Goal: Entertainment & Leisure: Consume media (video, audio)

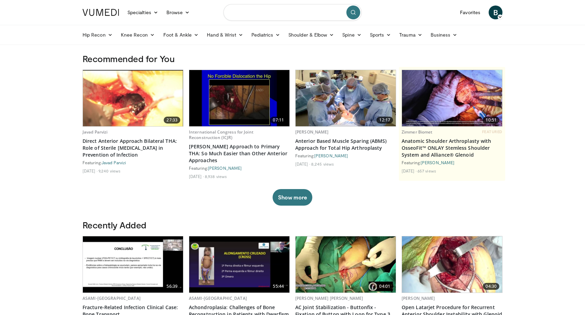
click at [275, 18] on input "Search topics, interventions" at bounding box center [293, 12] width 138 height 17
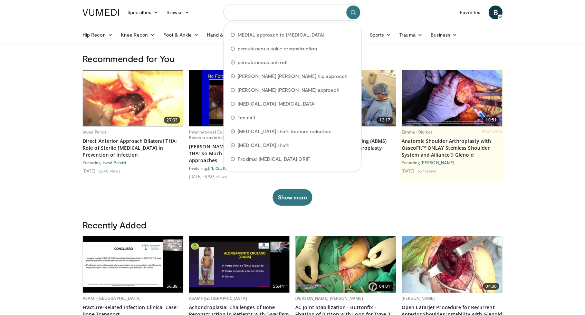
click at [275, 18] on input "Search topics, interventions" at bounding box center [293, 12] width 138 height 17
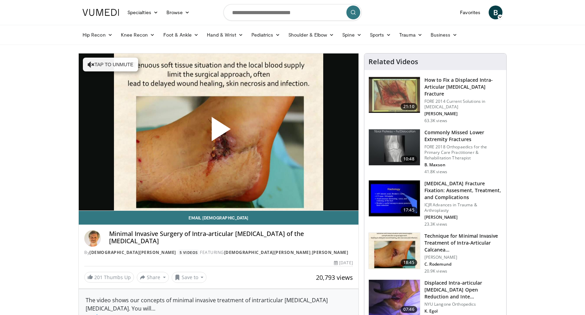
click at [219, 132] on span "Video Player" at bounding box center [219, 132] width 0 height 0
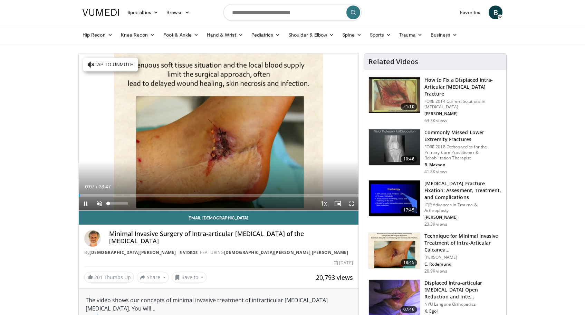
click at [98, 204] on span "Video Player" at bounding box center [100, 204] width 14 height 14
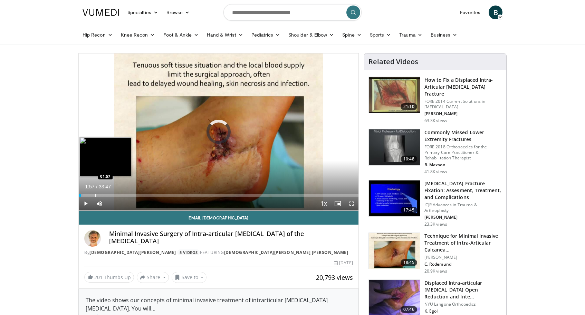
click at [95, 195] on div "Progress Bar" at bounding box center [95, 195] width 1 height 3
click at [114, 195] on div "Progress Bar" at bounding box center [114, 195] width 1 height 3
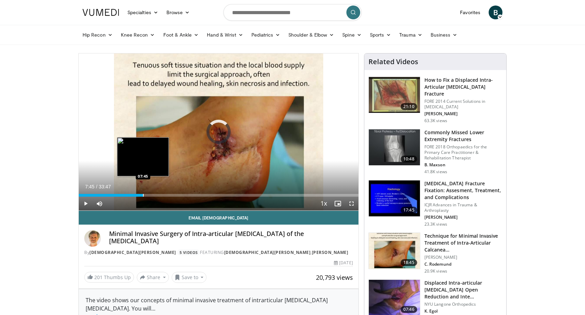
click at [143, 196] on div "Progress Bar" at bounding box center [143, 195] width 1 height 3
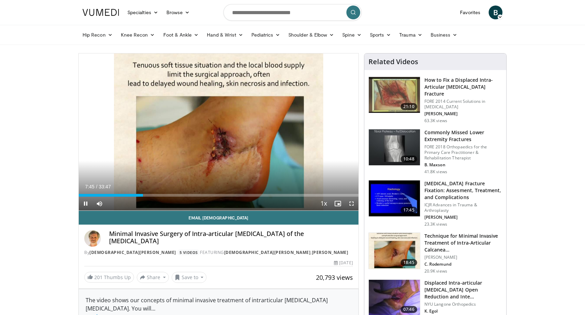
click at [163, 197] on video-js "**********" at bounding box center [219, 133] width 280 height 158
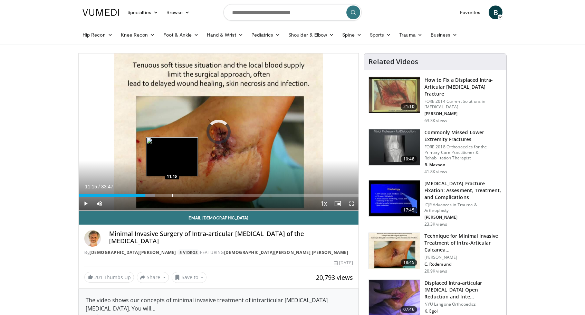
click at [172, 197] on div "Progress Bar" at bounding box center [172, 195] width 1 height 3
click at [160, 196] on div "Progress Bar" at bounding box center [160, 195] width 1 height 3
click at [184, 196] on div "Progress Bar" at bounding box center [184, 195] width 1 height 3
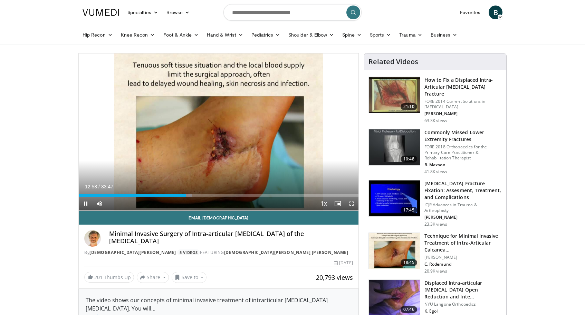
click at [350, 203] on span "Video Player" at bounding box center [352, 204] width 14 height 14
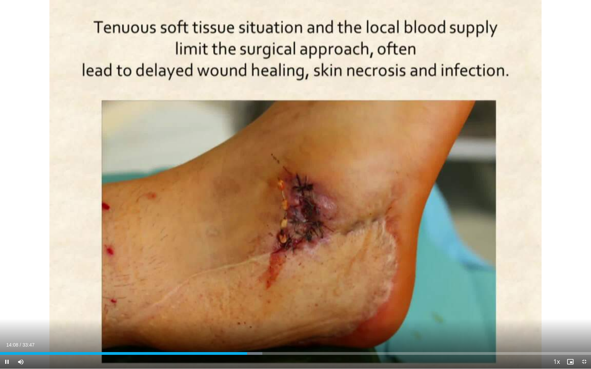
click at [241, 315] on div "Current Time 14:08 / Duration 33:47 Pause Skip Backward Skip Forward Mute Loade…" at bounding box center [295, 362] width 591 height 14
click at [238, 315] on div "Loaded : 44.38% 13:37 13:37" at bounding box center [295, 352] width 591 height 7
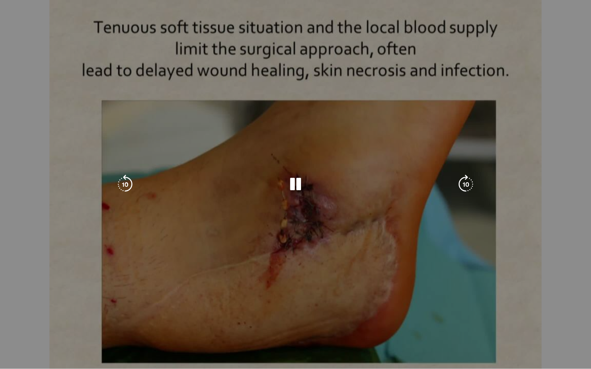
click at [336, 315] on div "10 seconds Tap to unmute" at bounding box center [295, 184] width 591 height 369
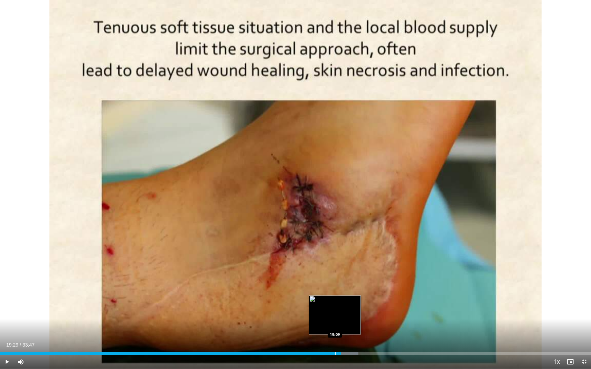
click at [335, 315] on div "Progress Bar" at bounding box center [335, 353] width 1 height 3
click at [333, 315] on div "Progress Bar" at bounding box center [333, 353] width 1 height 3
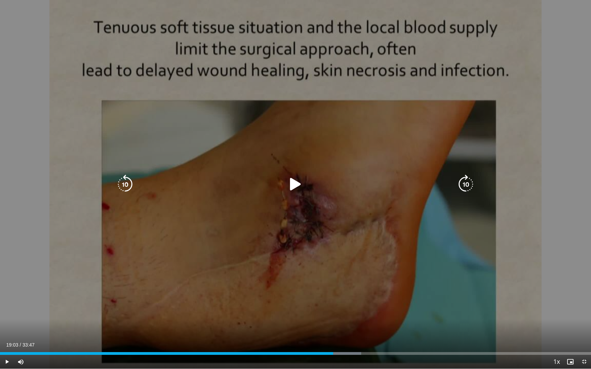
click at [292, 183] on icon "Video Player" at bounding box center [295, 184] width 19 height 19
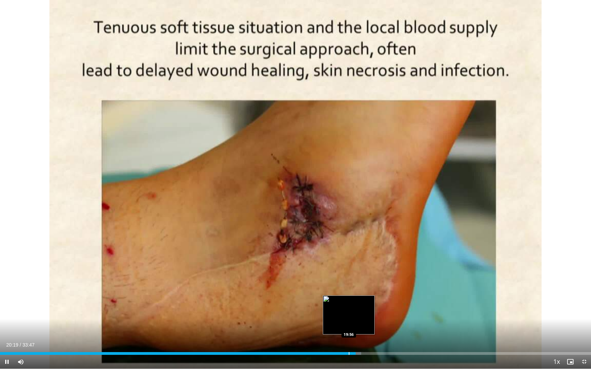
click at [349, 315] on div "Progress Bar" at bounding box center [349, 353] width 1 height 3
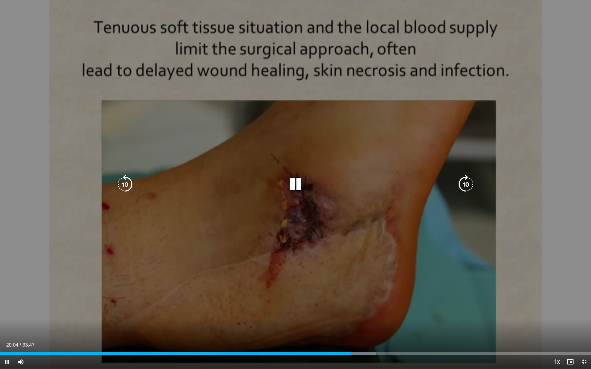
click at [295, 186] on icon "Video Player" at bounding box center [295, 184] width 19 height 19
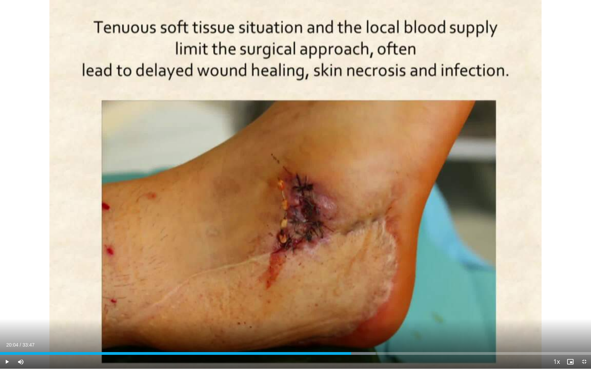
click at [295, 186] on div "10 seconds Tap to unmute" at bounding box center [295, 184] width 591 height 369
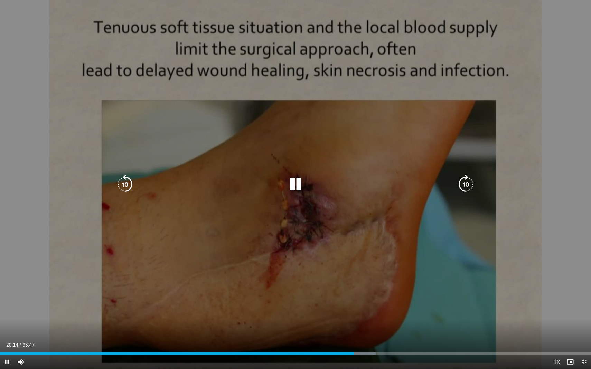
click at [291, 181] on icon "Video Player" at bounding box center [295, 184] width 19 height 19
click at [297, 184] on icon "Video Player" at bounding box center [295, 184] width 19 height 19
